Goal: Task Accomplishment & Management: Manage account settings

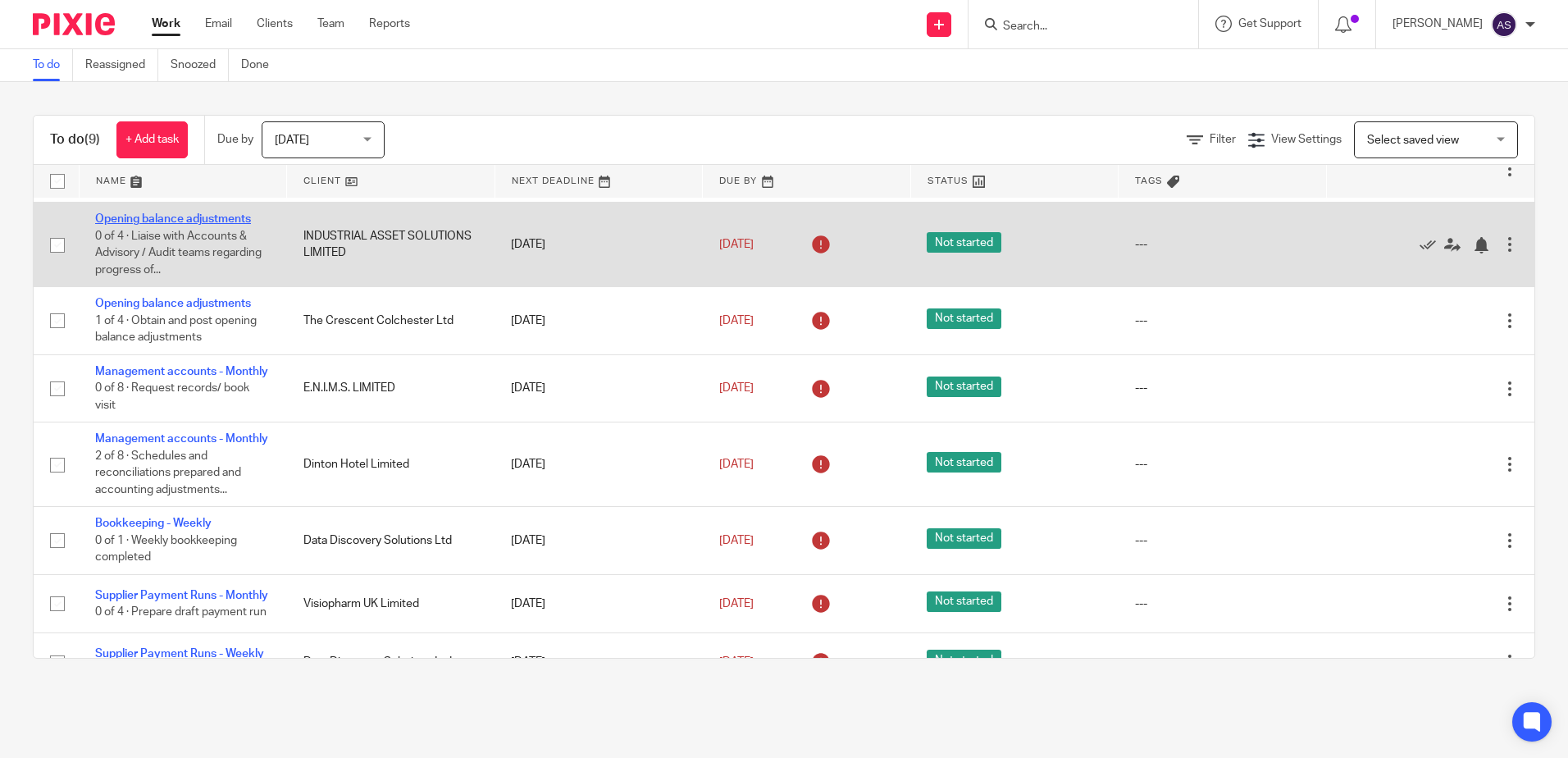
scroll to position [246, 0]
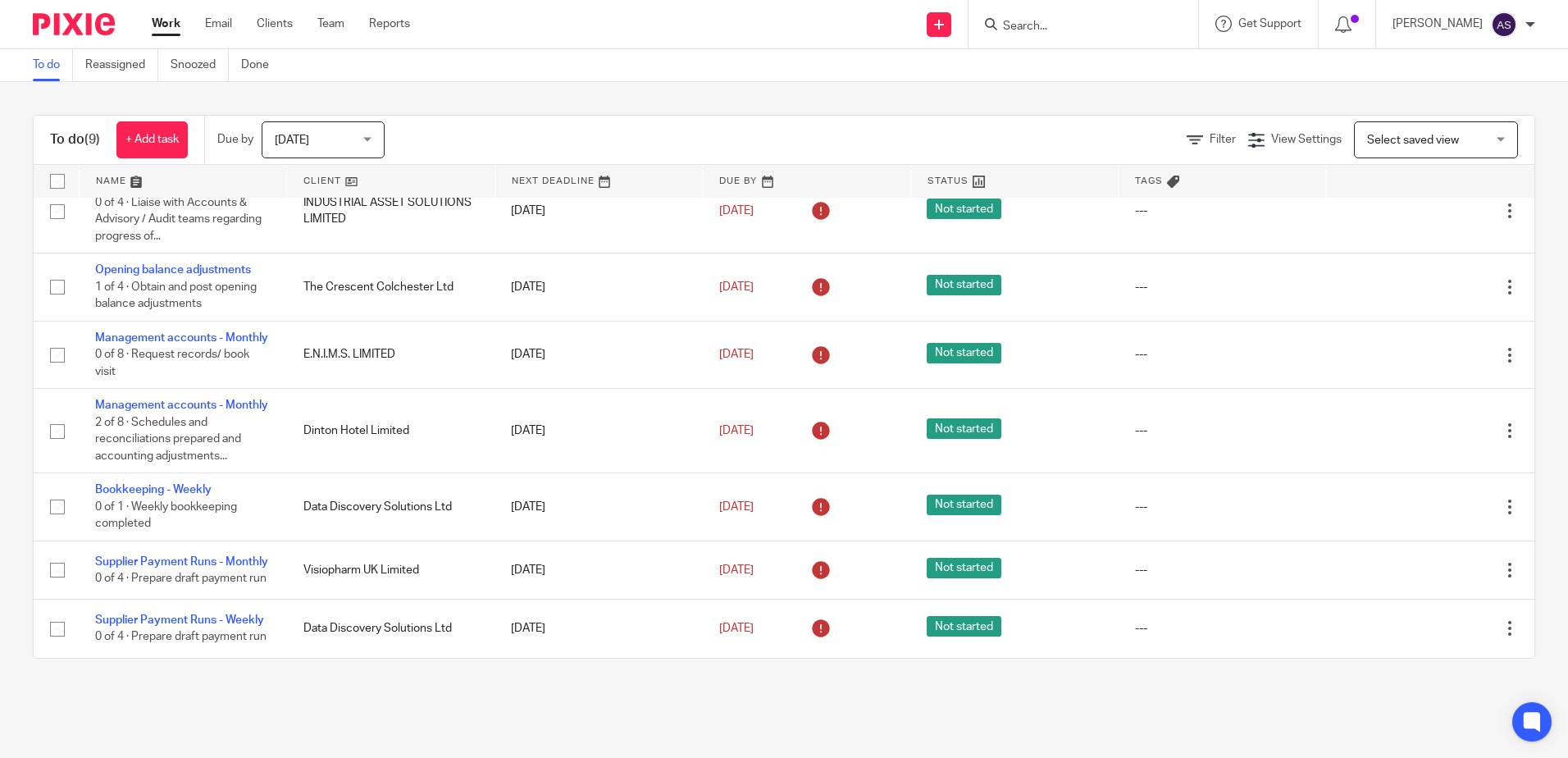
click at [357, 140] on span "[DATE]" at bounding box center [317, 139] width 87 height 34
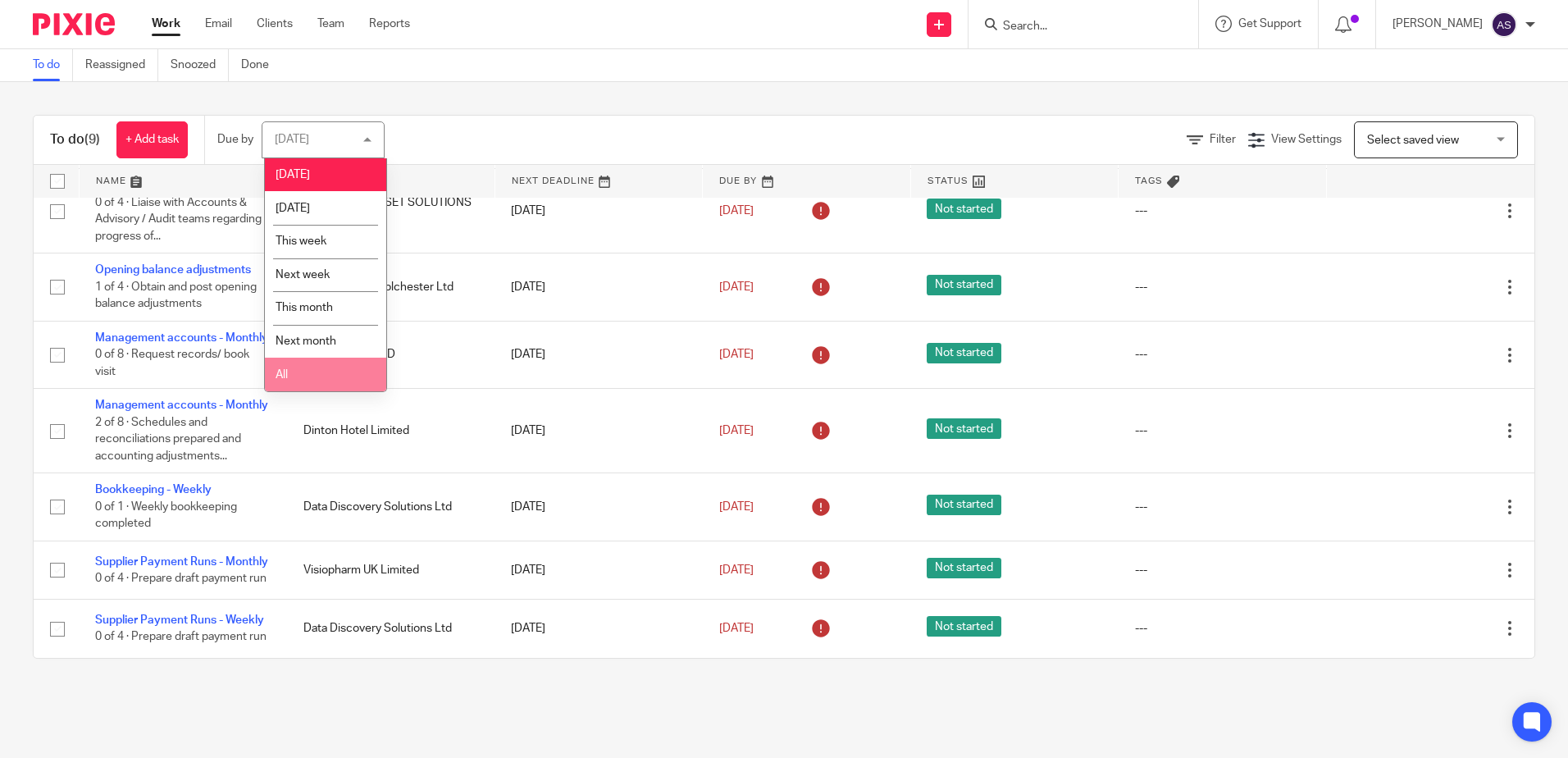
click at [341, 383] on li "All" at bounding box center [325, 375] width 122 height 34
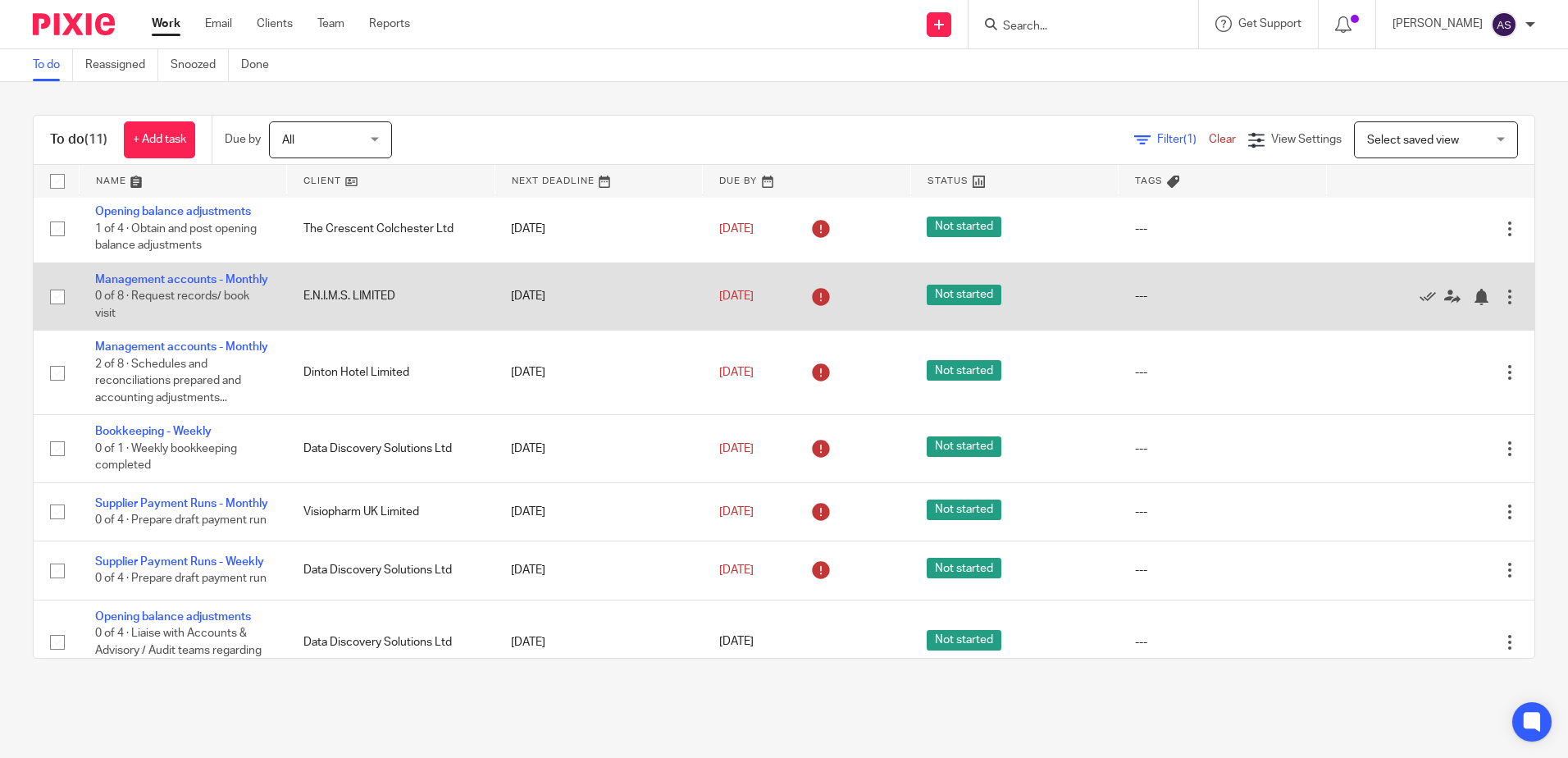
scroll to position [329, 0]
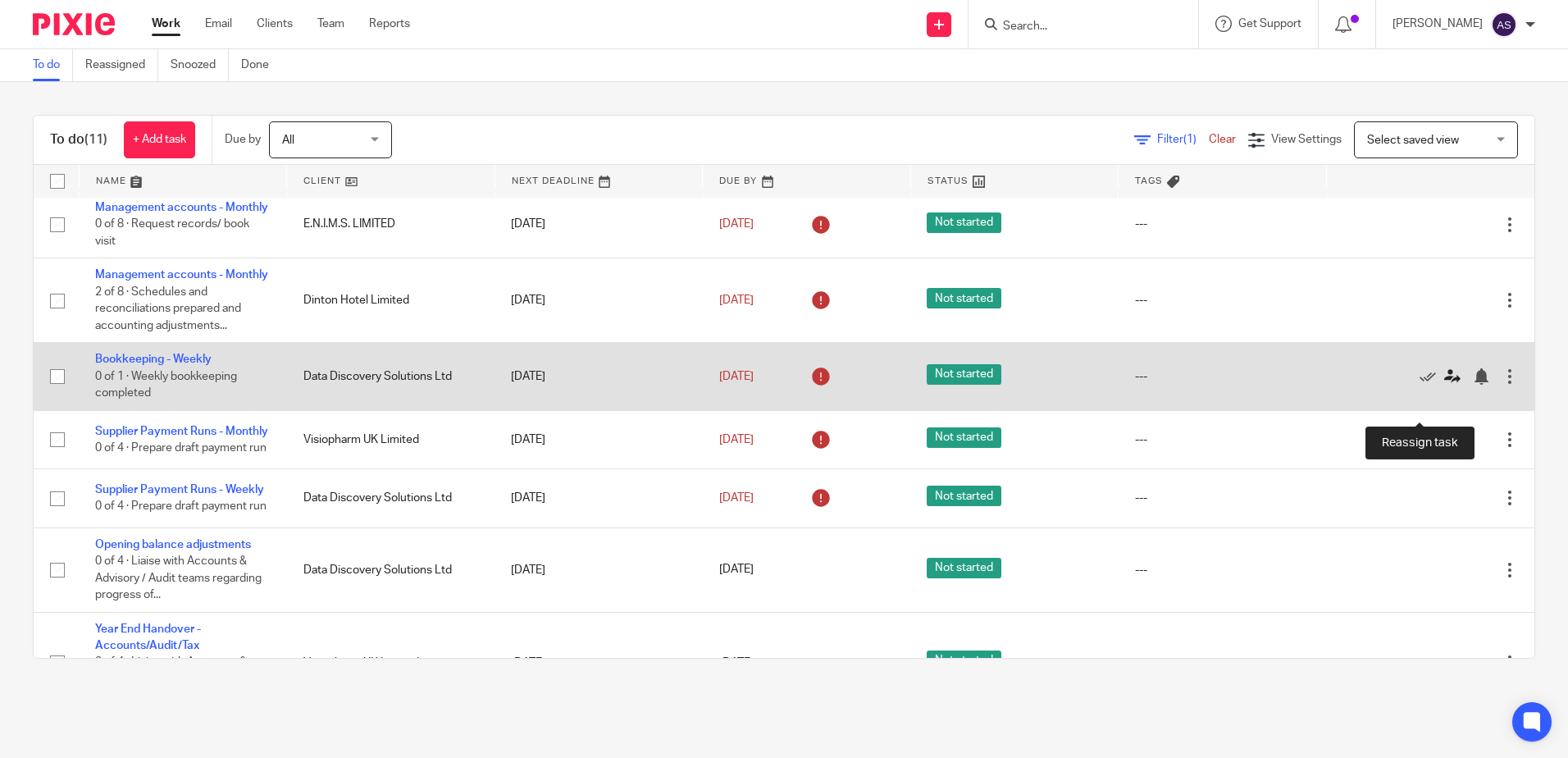
click at [1444, 384] on icon at bounding box center [1452, 377] width 16 height 16
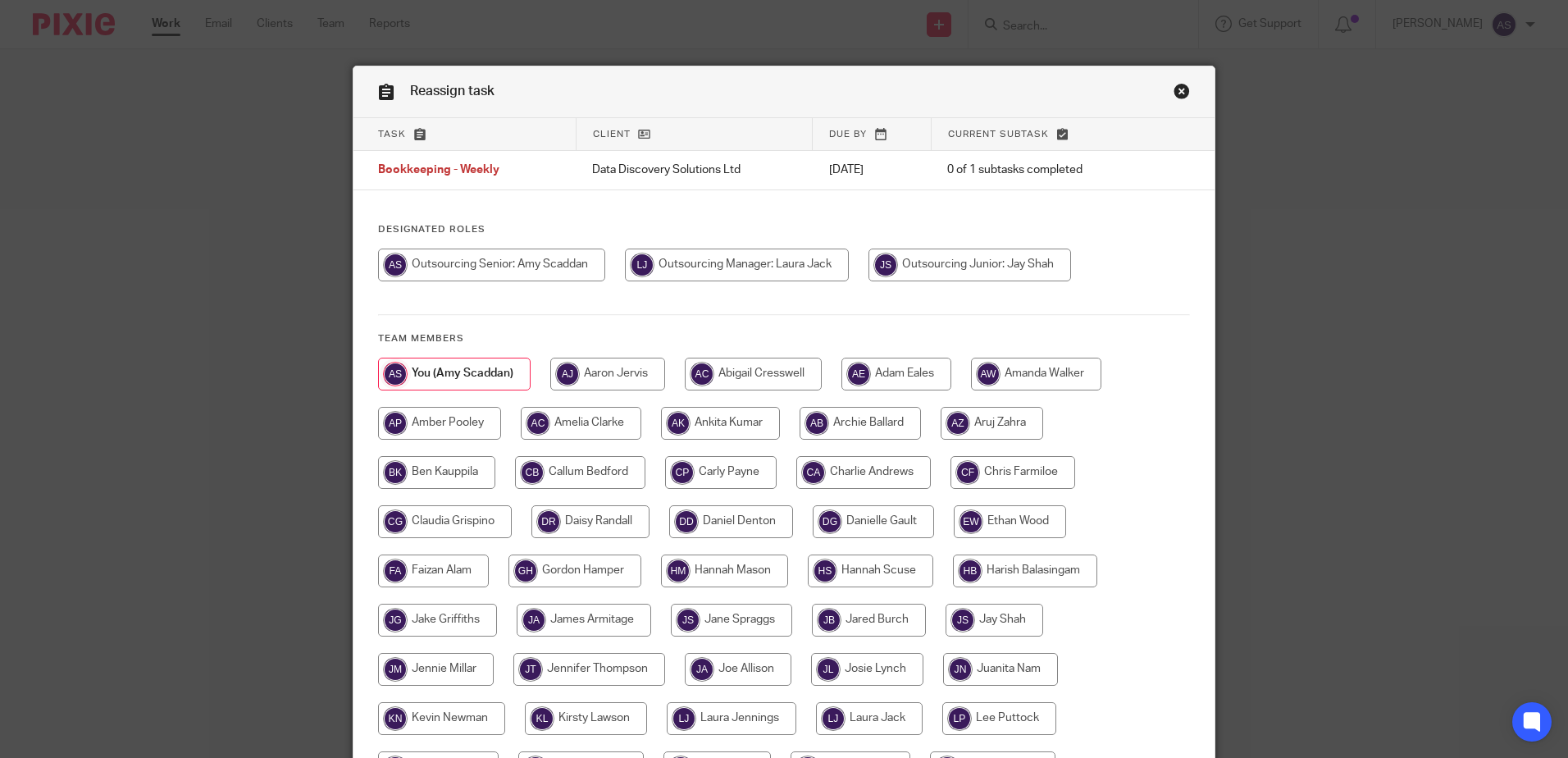
click at [893, 254] on input "radio" at bounding box center [969, 265] width 203 height 33
radio input "true"
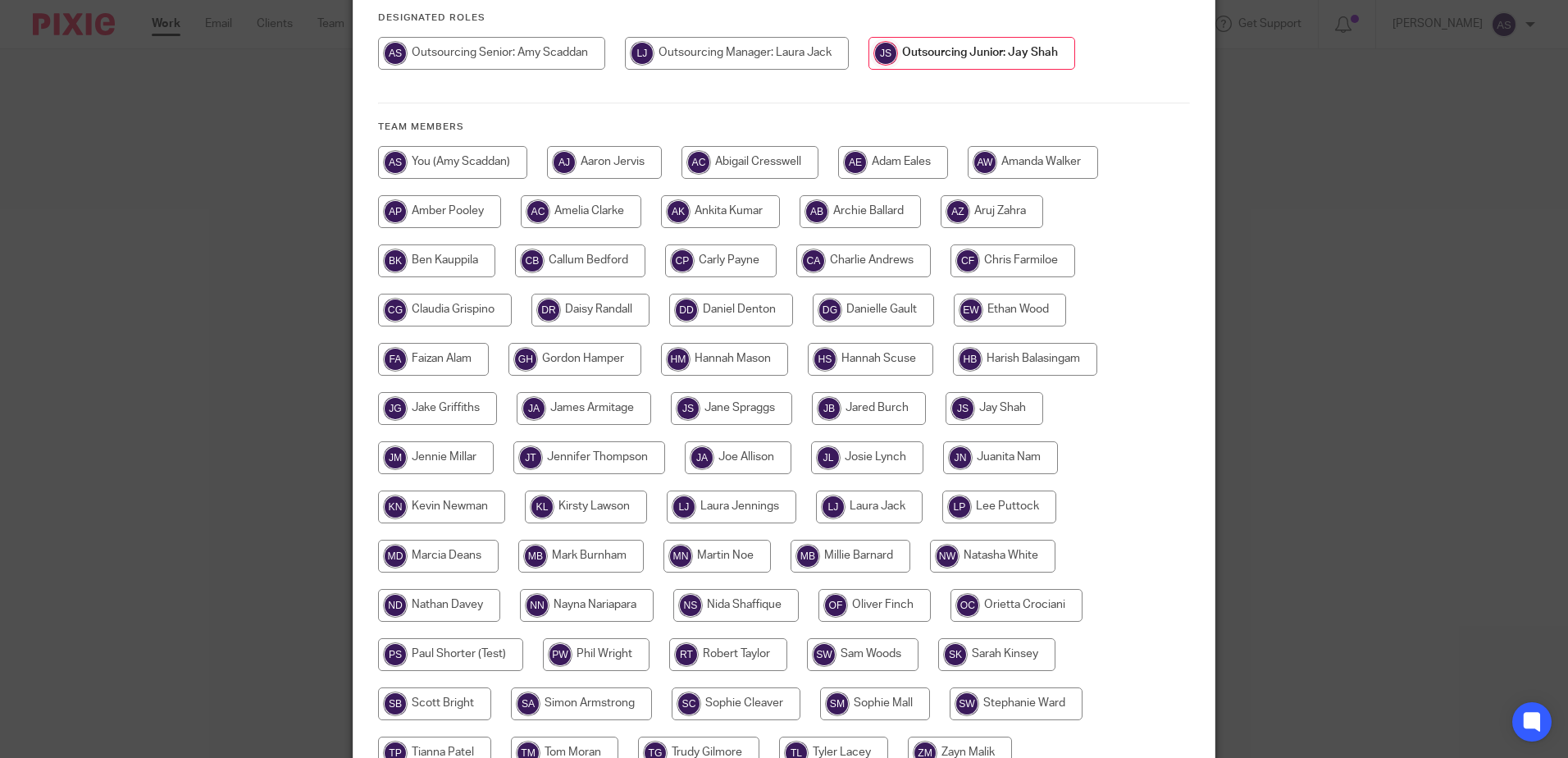
scroll to position [375, 0]
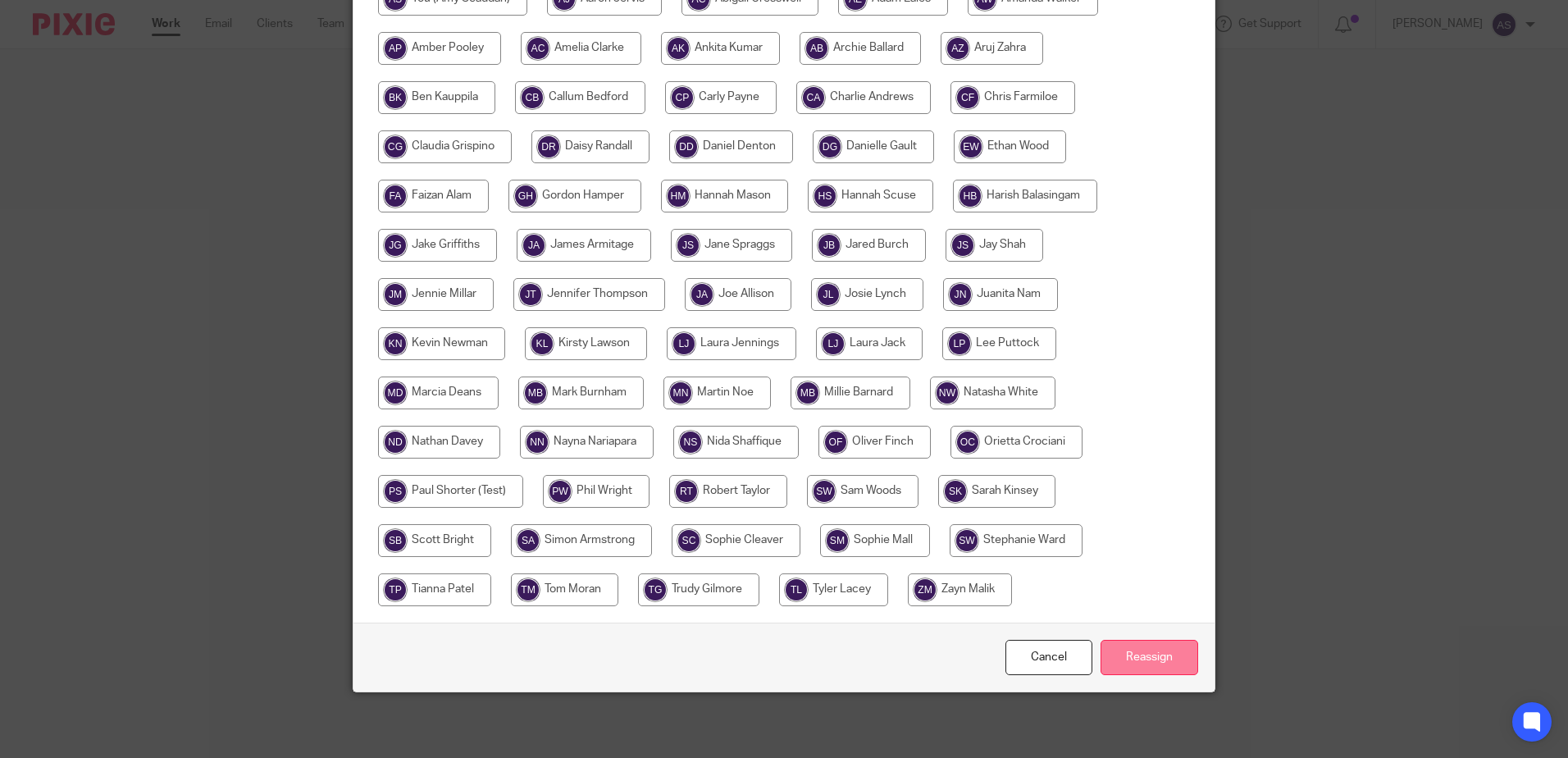
click at [1159, 673] on input "Reassign" at bounding box center [1149, 657] width 98 height 35
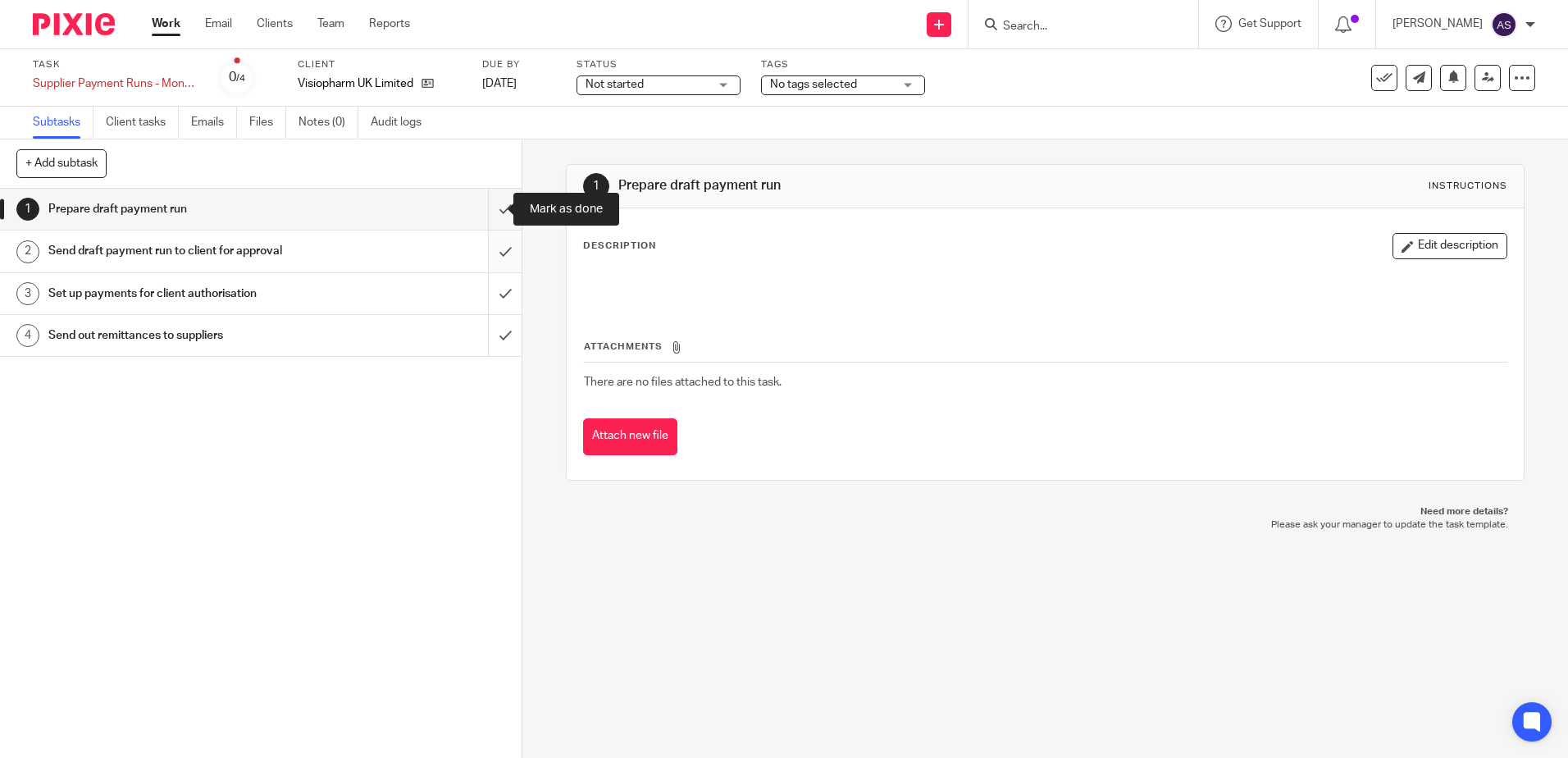
drag, startPoint x: 489, startPoint y: 211, endPoint x: 493, endPoint y: 237, distance: 26.3
click at [487, 228] on input "submit" at bounding box center [261, 209] width 521 height 41
drag, startPoint x: 493, startPoint y: 246, endPoint x: 499, endPoint y: 282, distance: 36.5
click at [493, 246] on input "submit" at bounding box center [261, 251] width 521 height 41
click at [481, 300] on input "submit" at bounding box center [261, 294] width 521 height 41
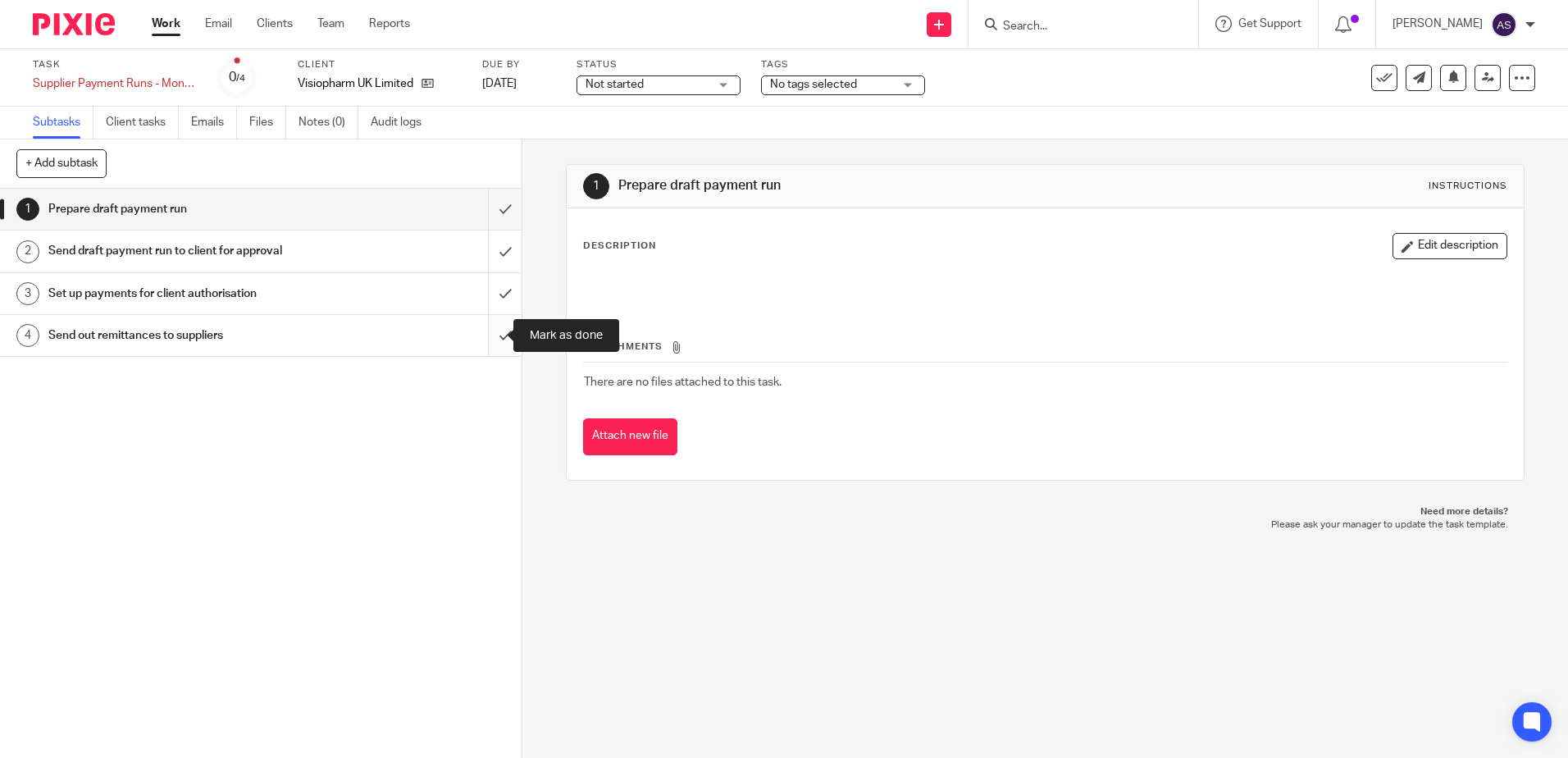
click at [498, 340] on input "submit" at bounding box center [261, 335] width 521 height 41
